Goal: Information Seeking & Learning: Learn about a topic

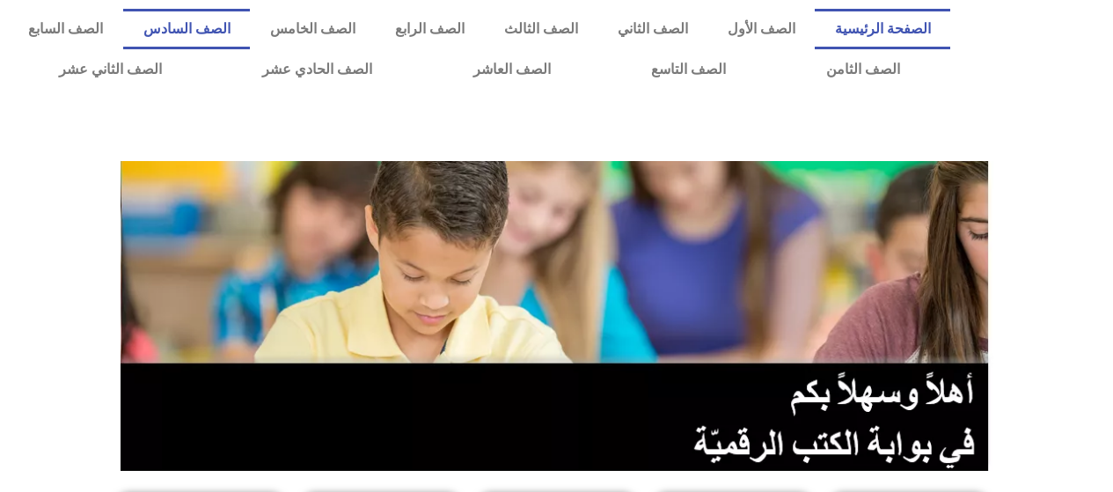
click at [250, 35] on link "الصف السادس" at bounding box center [186, 29] width 127 height 40
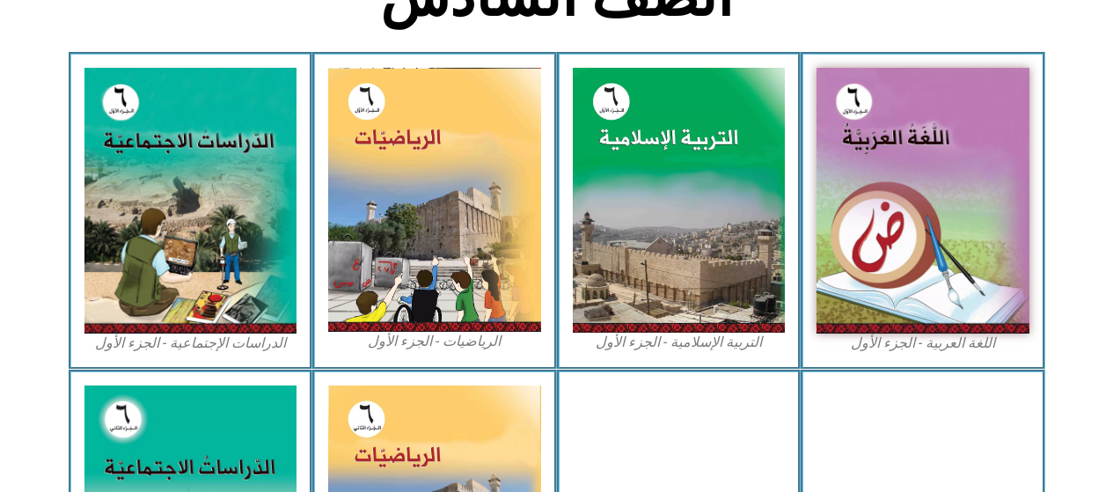
scroll to position [528, 0]
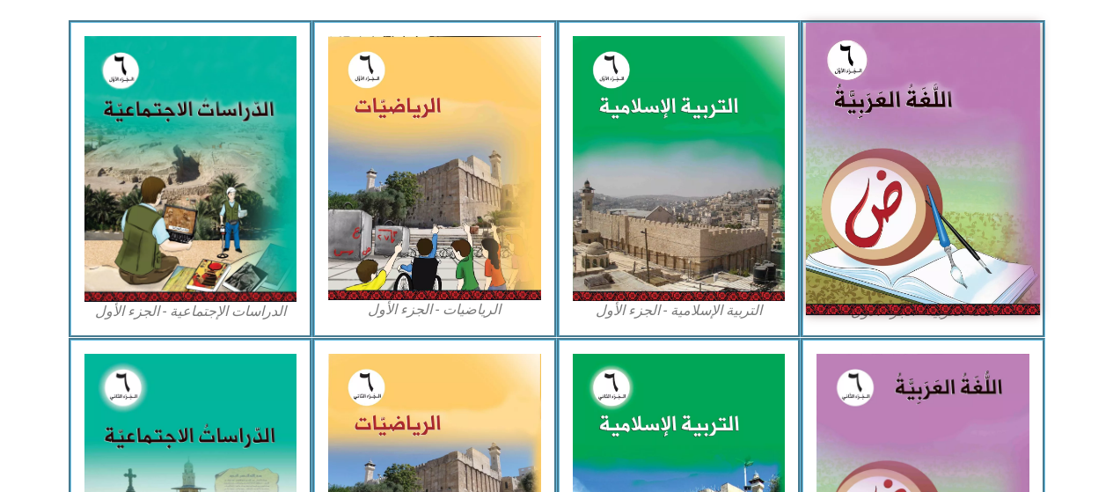
click at [895, 196] on img at bounding box center [923, 169] width 234 height 292
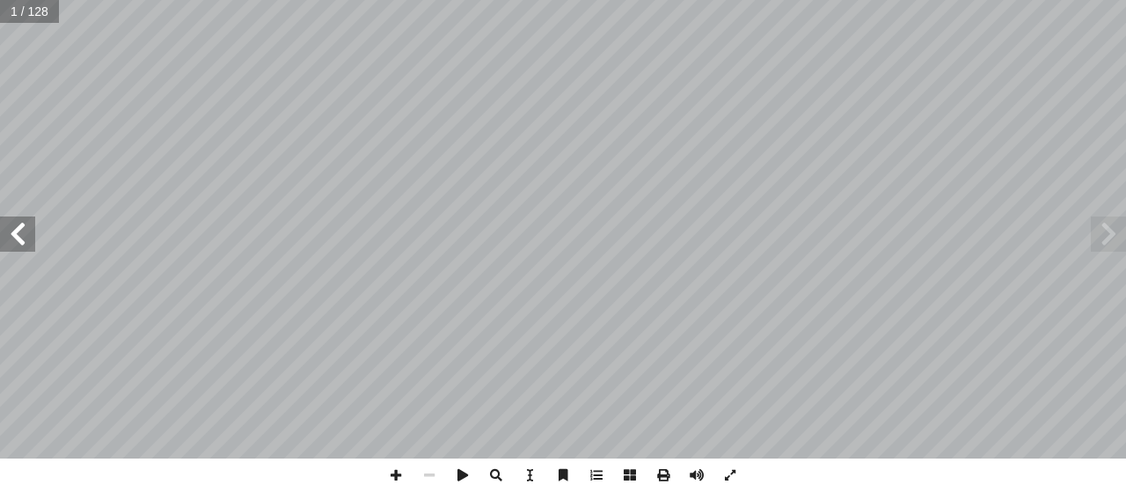
click at [30, 10] on div "ُ ة َّ ي ِ ب َ ر َ الع ُ ة َ غ ُّ الل ليف: أ � ّ فريق الت ) ً � ق ّ . [PERSON_N…" at bounding box center [563, 246] width 1126 height 492
click at [30, 10] on input "text" at bounding box center [29, 11] width 59 height 23
type input "**"
click at [1111, 232] on span at bounding box center [1108, 233] width 35 height 35
drag, startPoint x: 391, startPoint y: 475, endPoint x: 408, endPoint y: 470, distance: 17.5
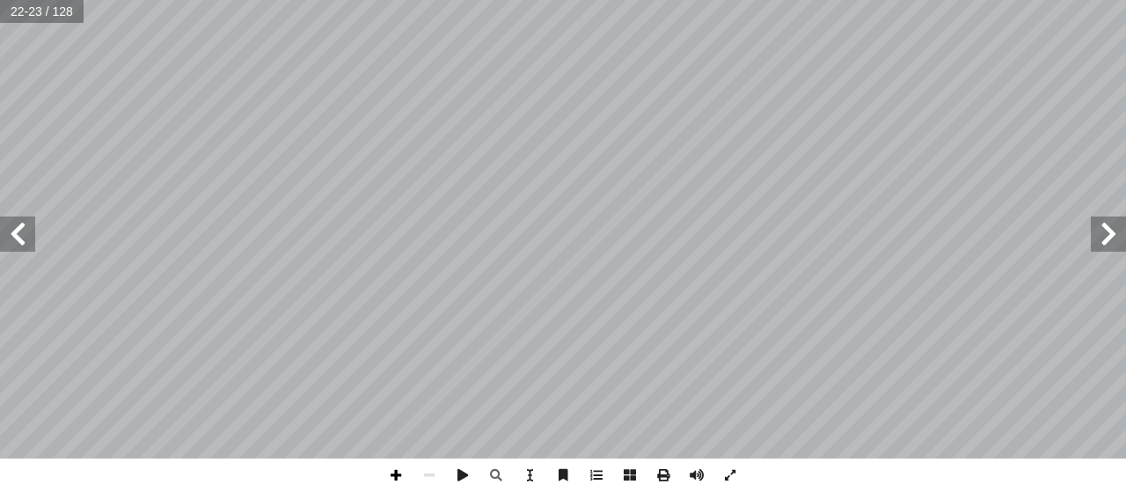
click at [395, 475] on span at bounding box center [395, 474] width 33 height 33
click at [429, 474] on span at bounding box center [429, 474] width 33 height 33
click at [431, 472] on span at bounding box center [429, 474] width 33 height 33
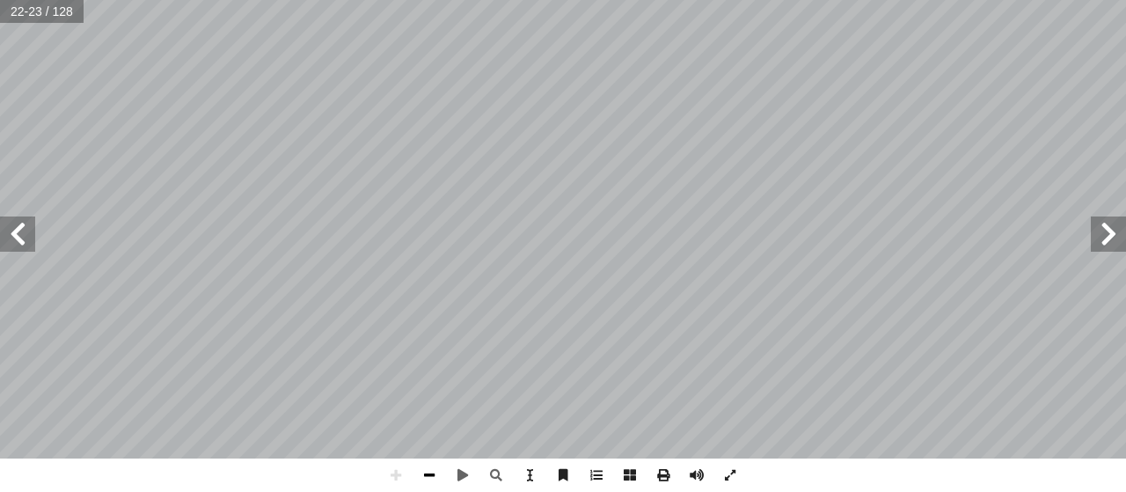
click at [433, 477] on span at bounding box center [429, 474] width 33 height 33
click at [825, 9] on link "الصفحة الرئيسية" at bounding box center [893, 29] width 137 height 40
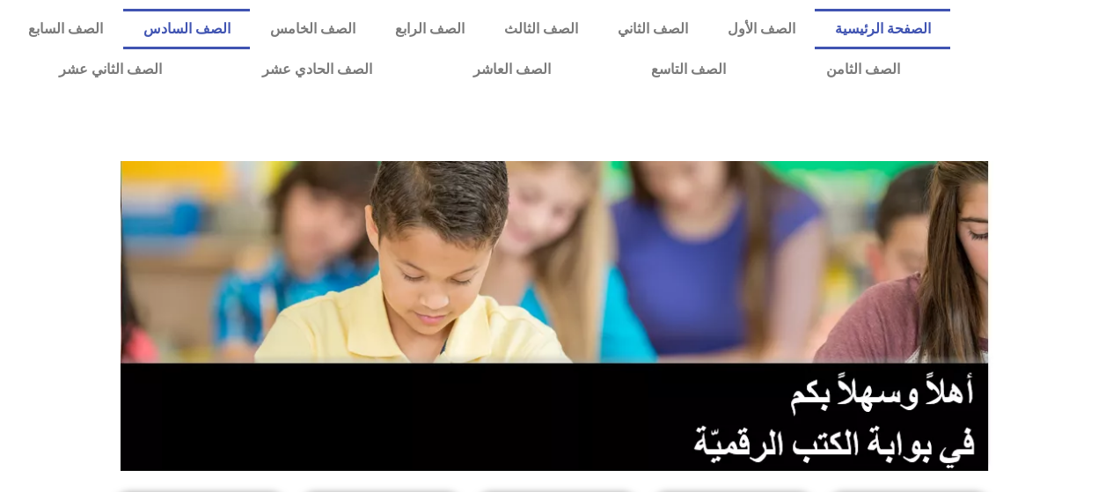
click at [250, 32] on link "الصف السادس" at bounding box center [186, 29] width 127 height 40
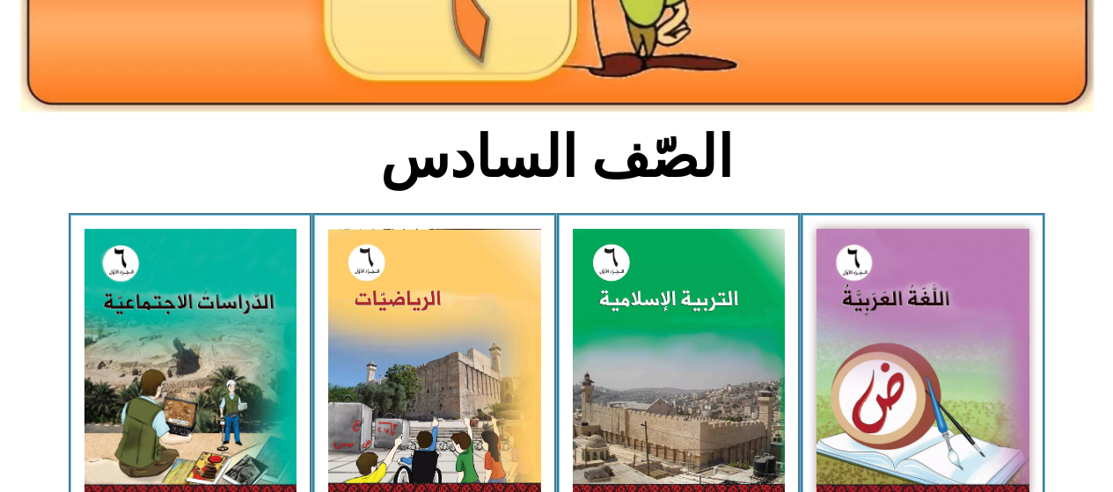
scroll to position [352, 0]
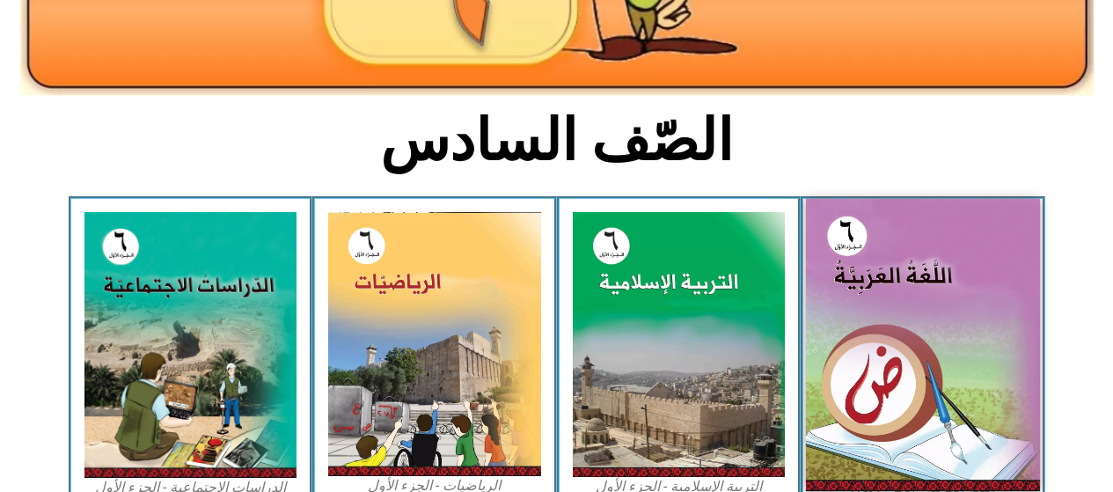
click at [973, 291] on img at bounding box center [923, 345] width 234 height 292
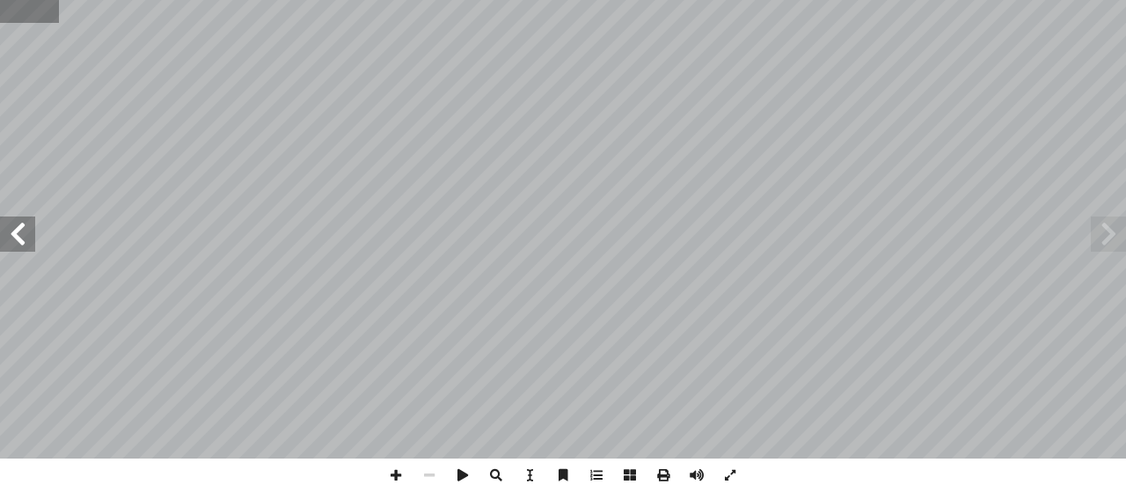
click at [21, 5] on input "text" at bounding box center [29, 11] width 59 height 23
type input "**"
click at [391, 471] on span at bounding box center [395, 474] width 33 height 33
click at [423, 479] on span at bounding box center [429, 474] width 33 height 33
click at [417, 473] on span at bounding box center [429, 474] width 33 height 33
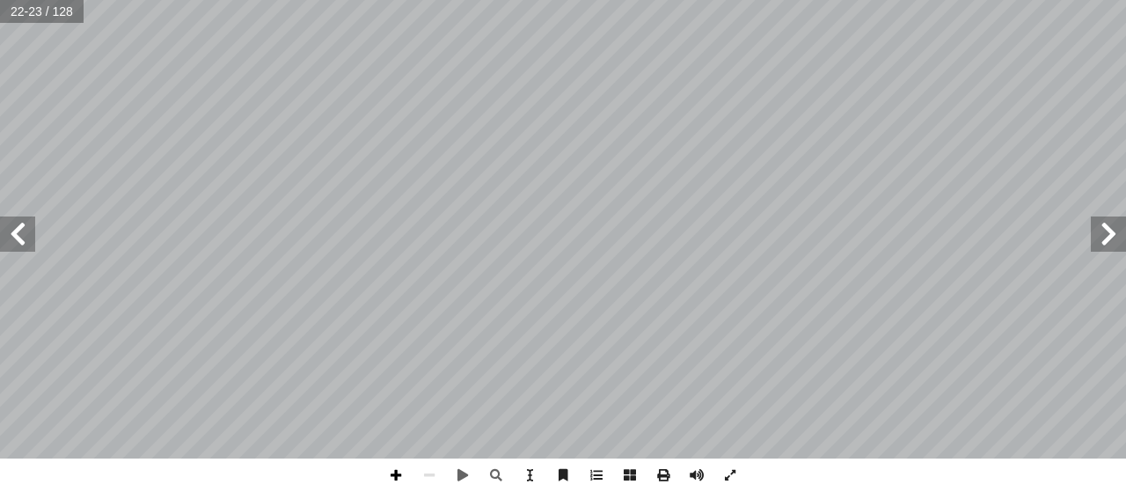
click at [401, 472] on span at bounding box center [395, 474] width 33 height 33
